Goal: Task Accomplishment & Management: Manage account settings

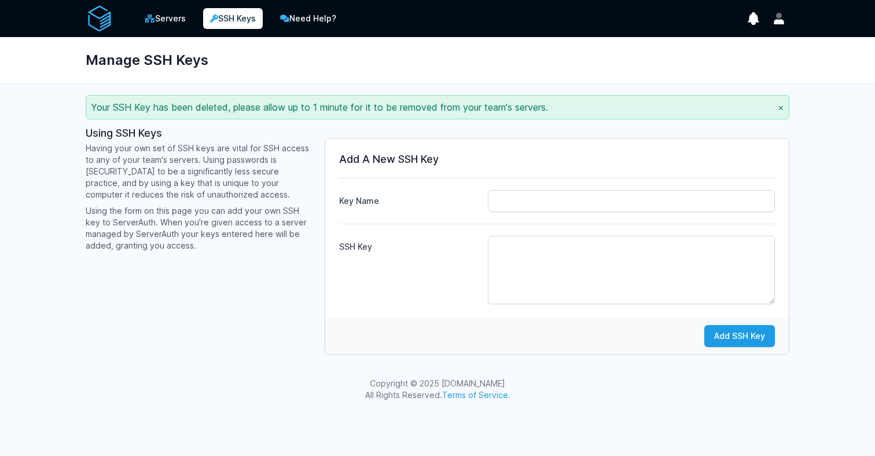
type input "fasil.cied"
click at [535, 262] on textarea "SSH Key" at bounding box center [631, 270] width 287 height 68
paste textarea "ssh-rsa AAAAB3NzaC1yc2EAAAADAQABAAACAQC67WdhDchjLAZuGDlXUOJLt/IcMHvLVNGQigut/4z…"
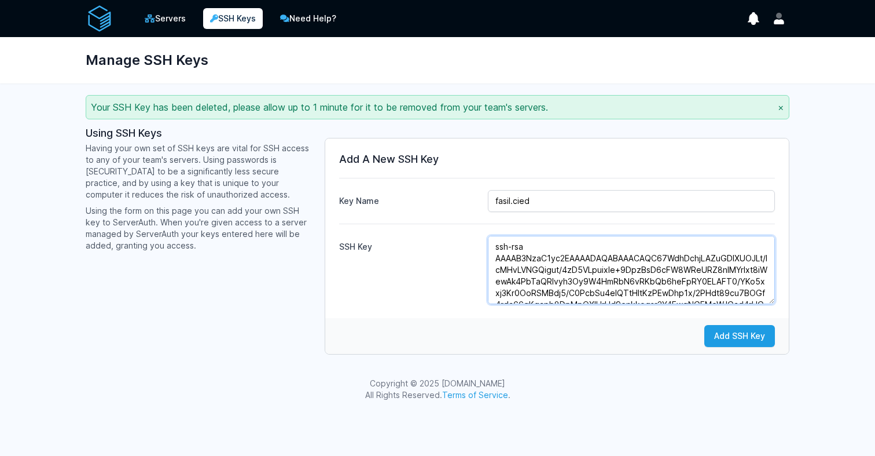
scroll to position [110, 0]
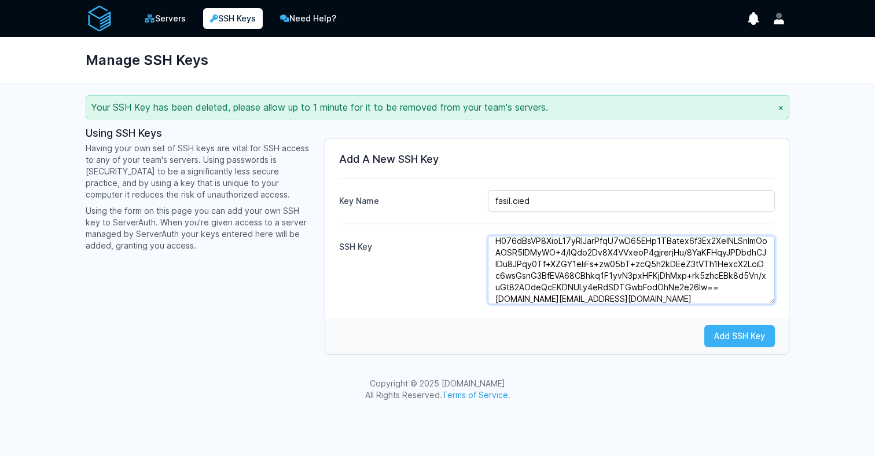
type textarea "ssh-rsa AAAAB3NzaC1yc2EAAAADAQABAAACAQC67WdhDchjLAZuGDlXUOJLt/IcMHvLVNGQigut/4z…"
click at [710, 330] on button "Add SSH Key" at bounding box center [740, 336] width 71 height 22
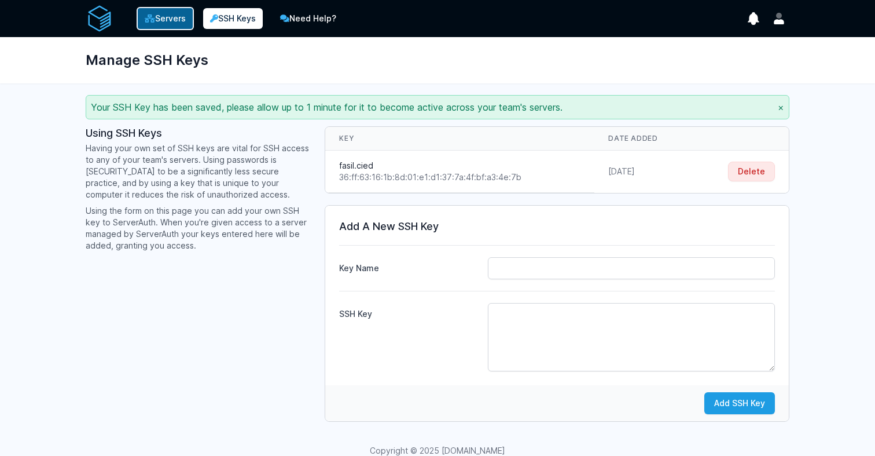
click at [171, 23] on link "Servers" at bounding box center [165, 18] width 57 height 23
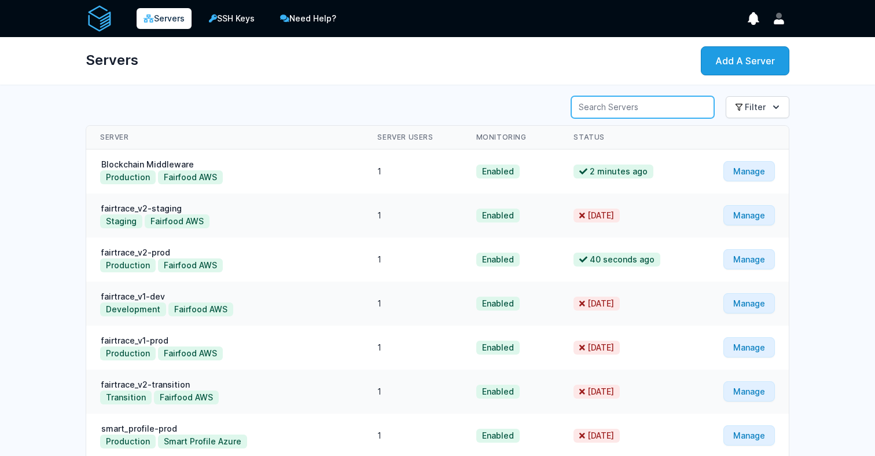
click at [632, 108] on input "Server Search" at bounding box center [642, 107] width 143 height 22
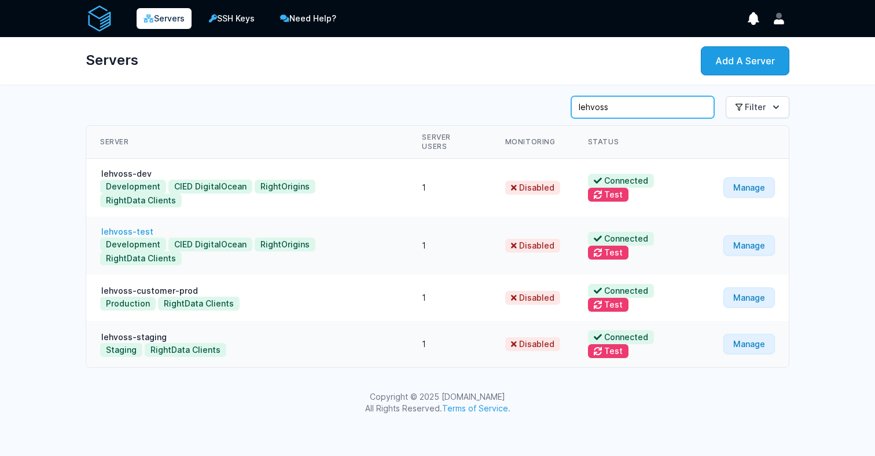
type input "lehvoss"
click at [133, 226] on link "lehvoss-test" at bounding box center [127, 231] width 54 height 10
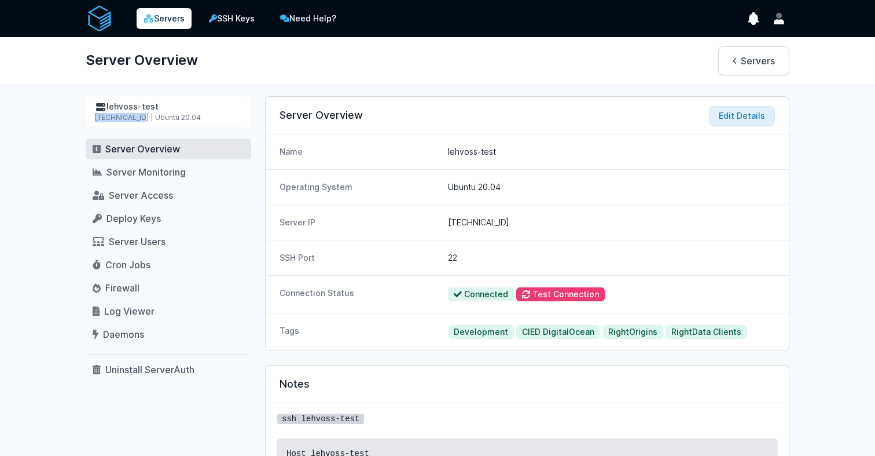
drag, startPoint x: 90, startPoint y: 116, endPoint x: 141, endPoint y: 122, distance: 51.3
click at [141, 122] on div "lehvoss-test 64.227.170.23 | Ubuntu 20.04" at bounding box center [169, 111] width 166 height 31
copy div "64.227.170.23"
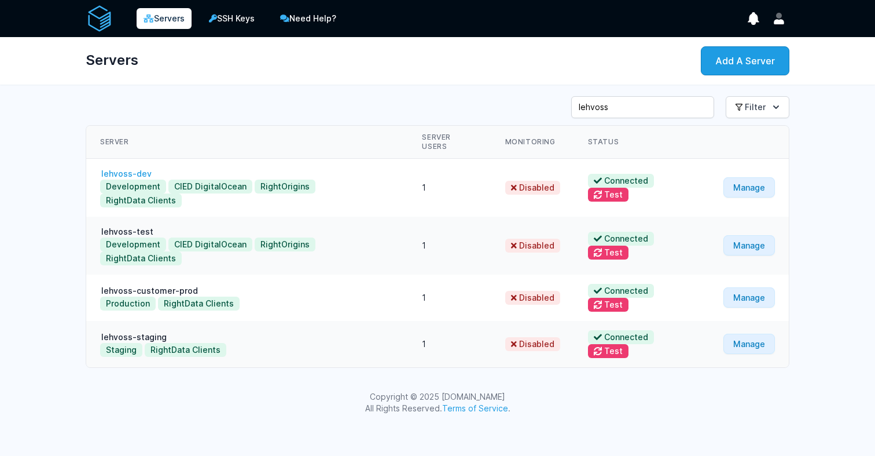
click at [134, 168] on link "lehvoss-dev" at bounding box center [126, 173] width 53 height 10
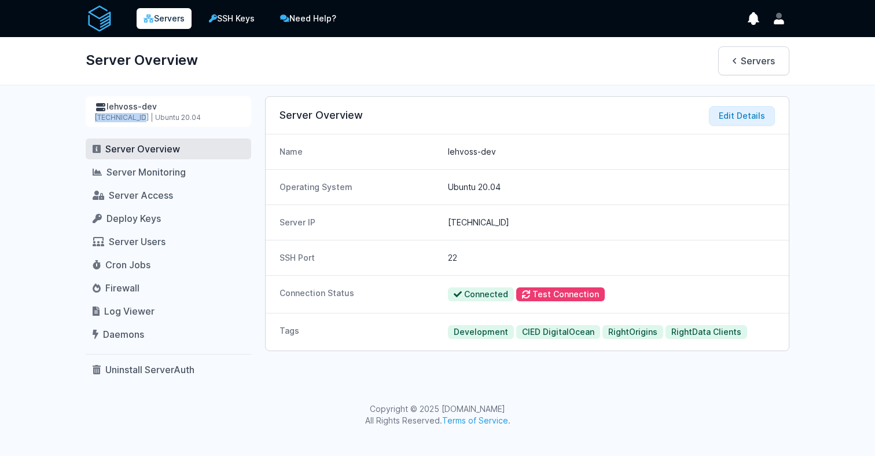
drag, startPoint x: 93, startPoint y: 116, endPoint x: 139, endPoint y: 120, distance: 45.9
click at [139, 120] on div "lehvoss-dev [TECHNICAL_ID] | Ubuntu 20.04" at bounding box center [169, 111] width 166 height 31
copy div "[TECHNICAL_ID]"
